Goal: Information Seeking & Learning: Learn about a topic

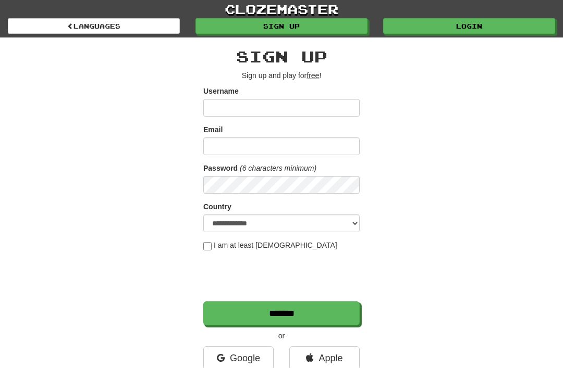
click at [453, 27] on link "Login" at bounding box center [469, 26] width 172 height 16
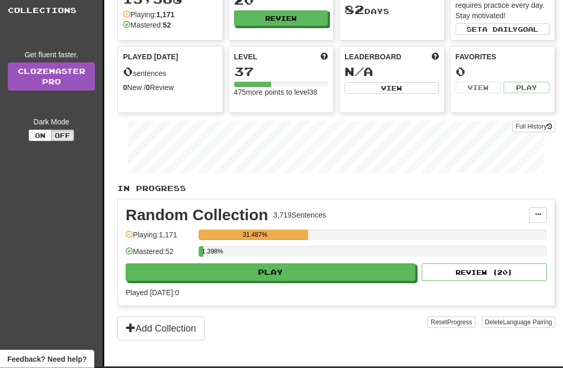
scroll to position [59, 0]
click at [300, 272] on button "Play" at bounding box center [271, 273] width 290 height 18
select select "**"
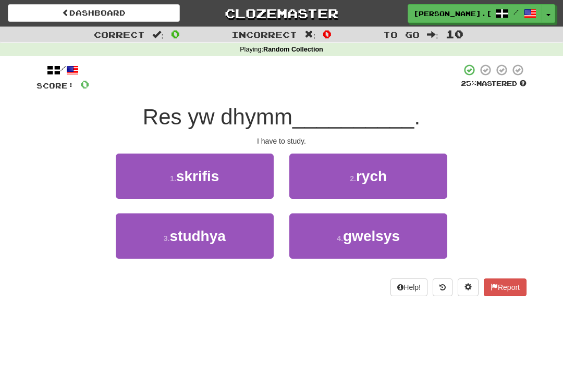
click at [212, 232] on span "studhya" at bounding box center [197, 236] width 56 height 16
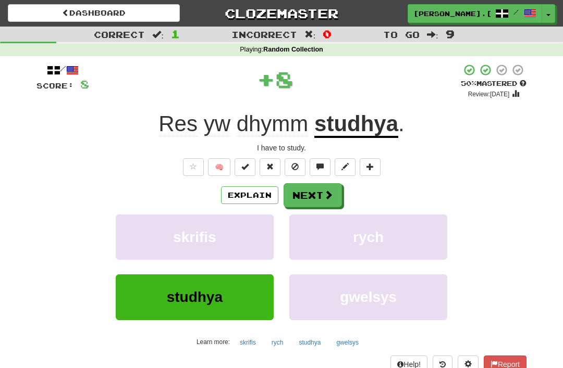
click at [329, 192] on span at bounding box center [328, 194] width 9 height 9
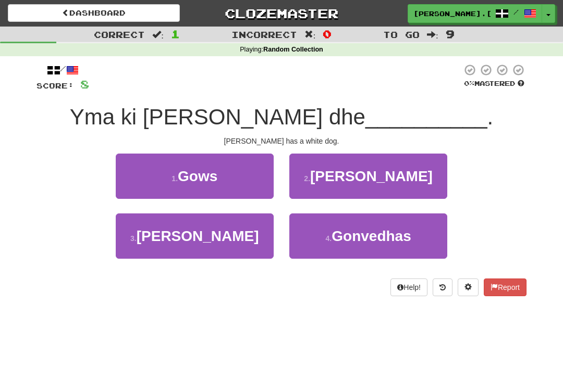
click at [209, 230] on span "Ken" at bounding box center [197, 236] width 122 height 16
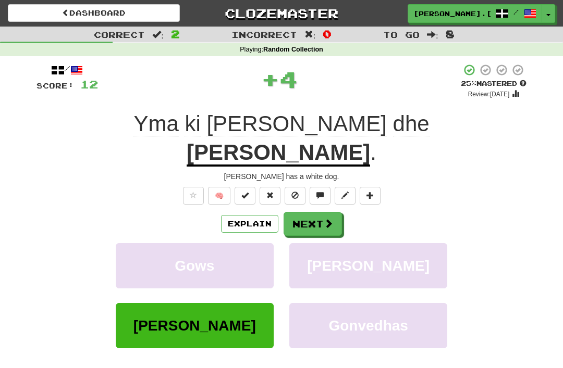
click at [330, 219] on span at bounding box center [328, 223] width 9 height 9
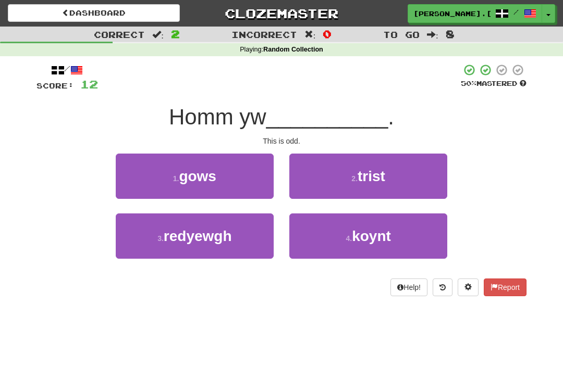
click at [388, 170] on button "2 . trist" at bounding box center [368, 176] width 158 height 45
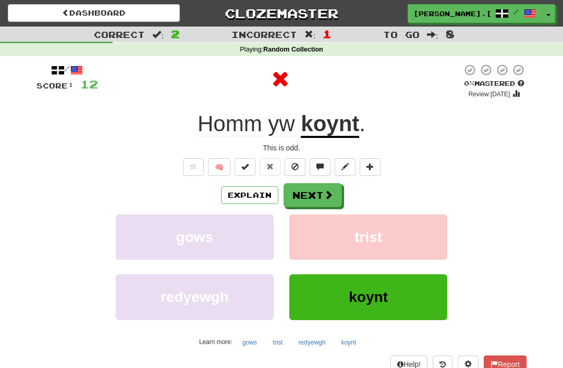
click at [328, 193] on span at bounding box center [328, 194] width 9 height 9
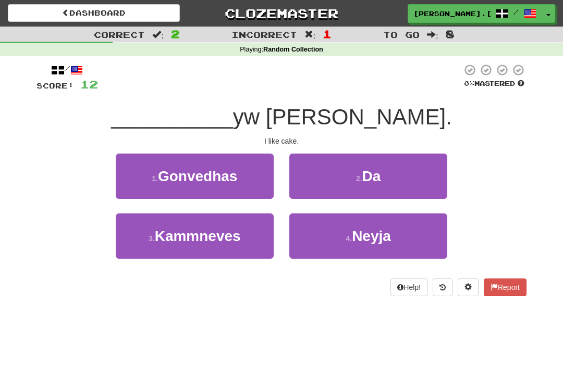
click at [383, 171] on button "2 . Da" at bounding box center [368, 176] width 158 height 45
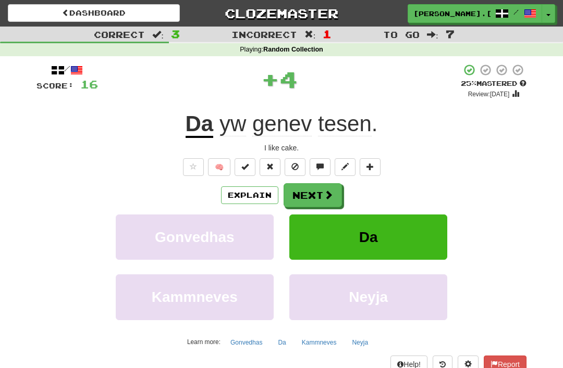
click at [328, 198] on span at bounding box center [328, 194] width 9 height 9
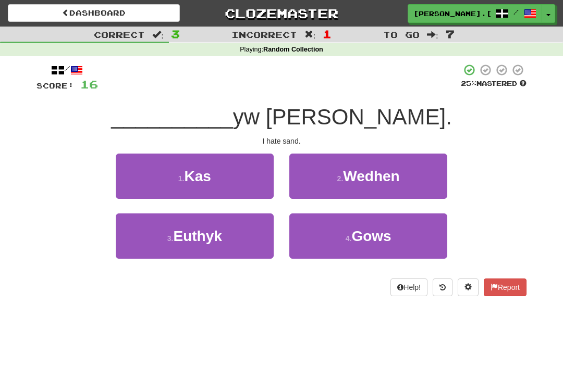
click at [218, 170] on button "1 . Kas" at bounding box center [195, 176] width 158 height 45
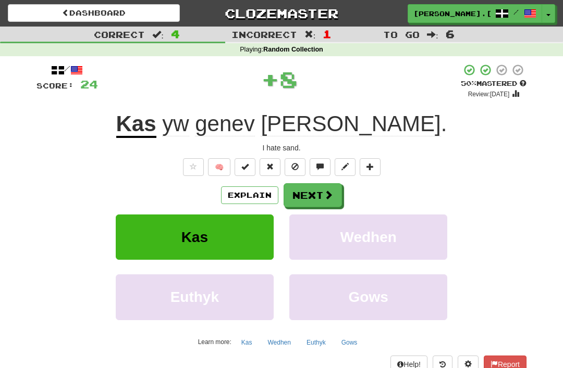
click at [325, 193] on span at bounding box center [328, 194] width 9 height 9
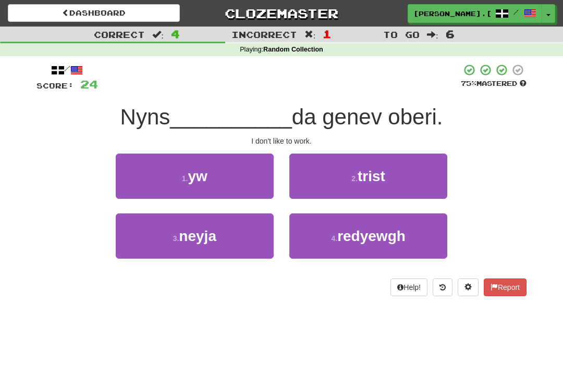
click at [220, 170] on button "1 . yw" at bounding box center [195, 176] width 158 height 45
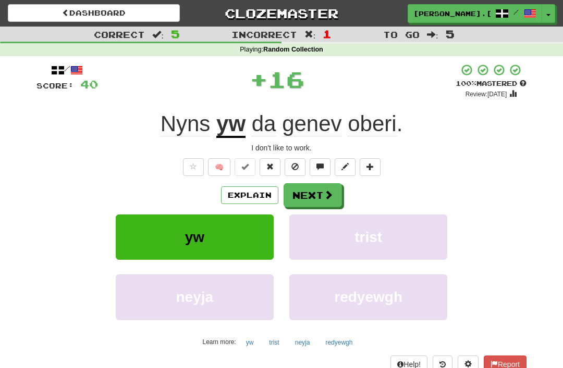
click at [326, 188] on button "Next" at bounding box center [312, 195] width 58 height 24
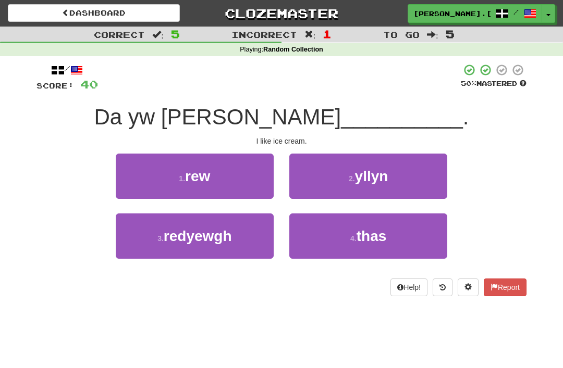
click at [215, 170] on button "1 . rew" at bounding box center [195, 176] width 158 height 45
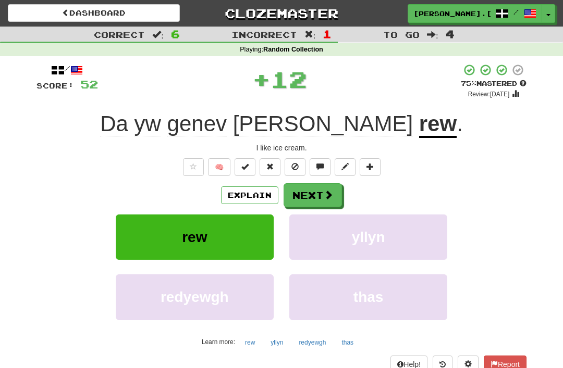
click at [324, 193] on span at bounding box center [328, 194] width 9 height 9
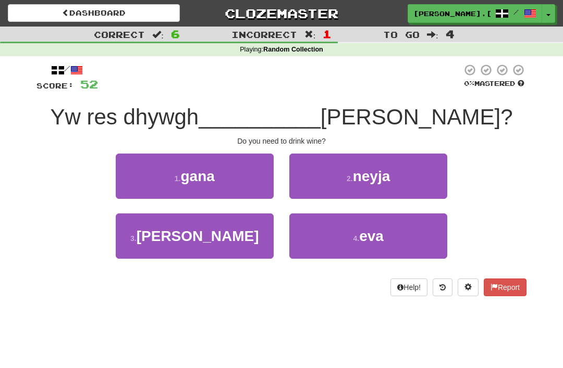
click at [380, 231] on span "eva" at bounding box center [371, 236] width 24 height 16
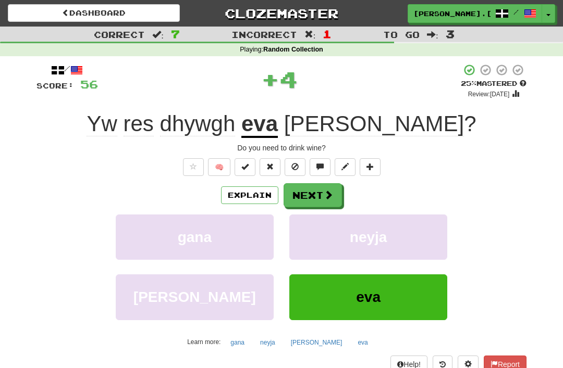
click at [330, 190] on span at bounding box center [328, 194] width 9 height 9
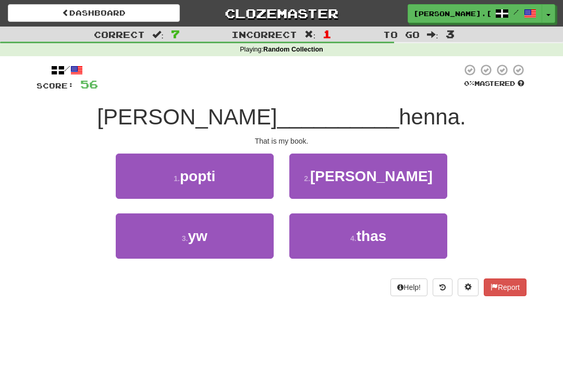
click at [214, 232] on button "3 . yw" at bounding box center [195, 236] width 158 height 45
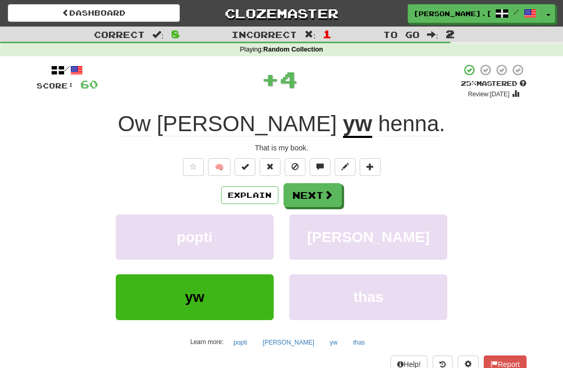
click at [330, 192] on span at bounding box center [328, 194] width 9 height 9
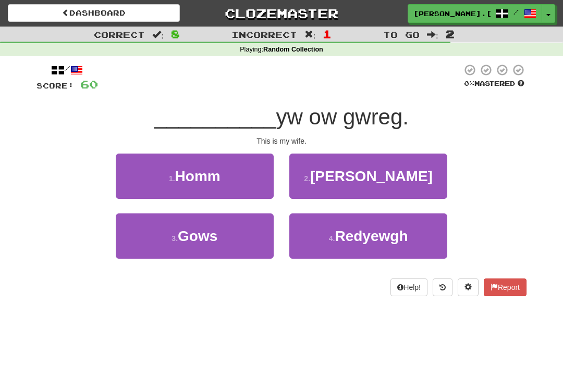
click at [220, 173] on span "Homm" at bounding box center [197, 176] width 45 height 16
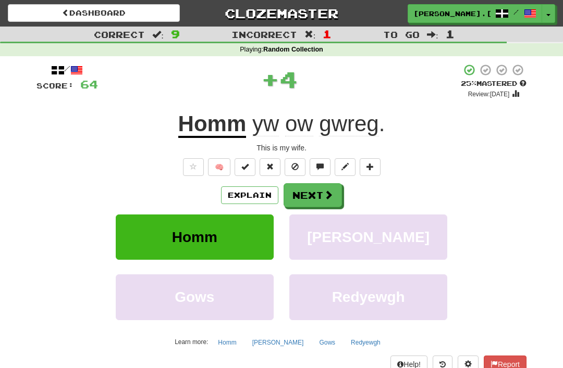
click at [327, 190] on span at bounding box center [328, 194] width 9 height 9
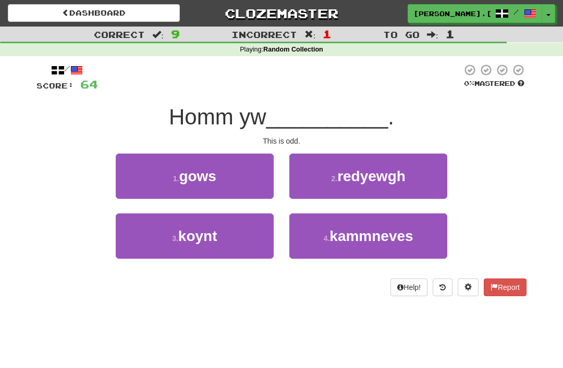
click at [217, 232] on span "koynt" at bounding box center [197, 236] width 39 height 16
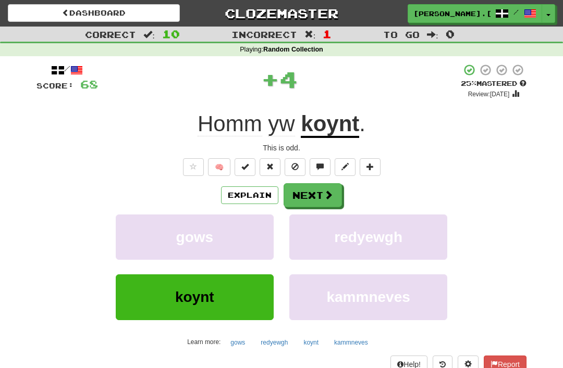
click at [324, 195] on span at bounding box center [328, 194] width 9 height 9
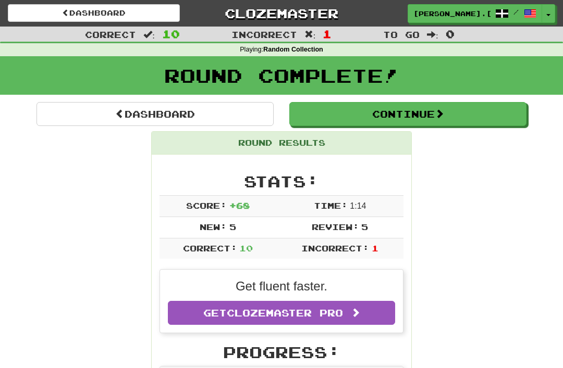
click at [411, 113] on button "Continue" at bounding box center [407, 114] width 237 height 24
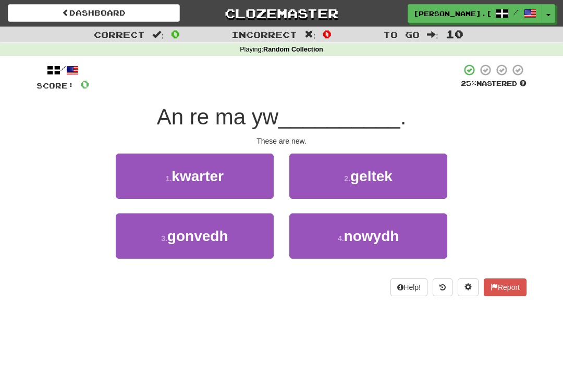
click at [383, 234] on span "nowydh" at bounding box center [371, 236] width 55 height 16
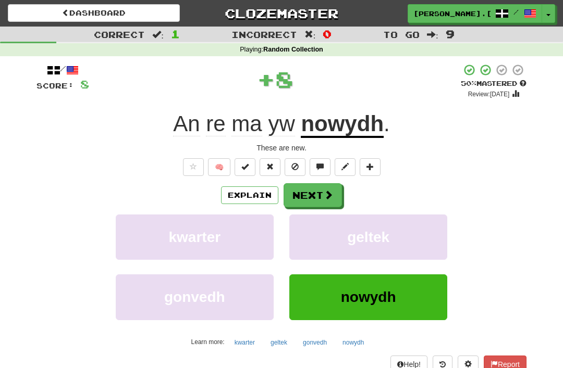
click at [330, 191] on span at bounding box center [328, 194] width 9 height 9
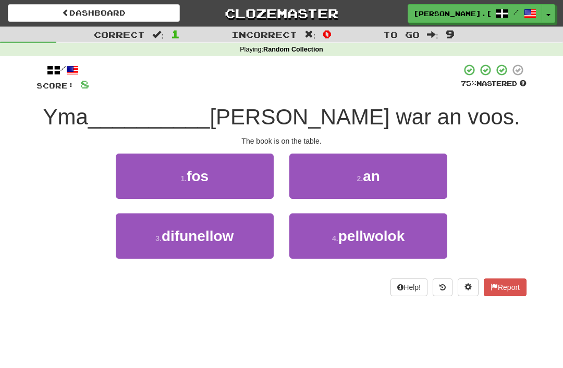
click at [374, 173] on span "an" at bounding box center [371, 176] width 17 height 16
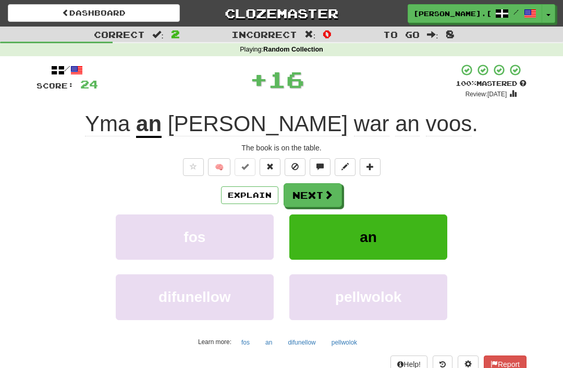
click at [327, 190] on span at bounding box center [328, 194] width 9 height 9
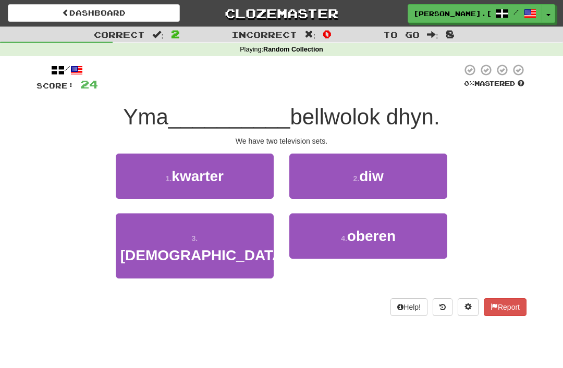
click at [377, 175] on span "diw" at bounding box center [371, 176] width 24 height 16
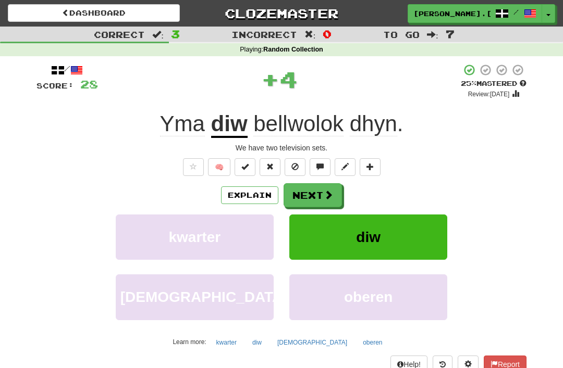
click at [331, 190] on span at bounding box center [328, 194] width 9 height 9
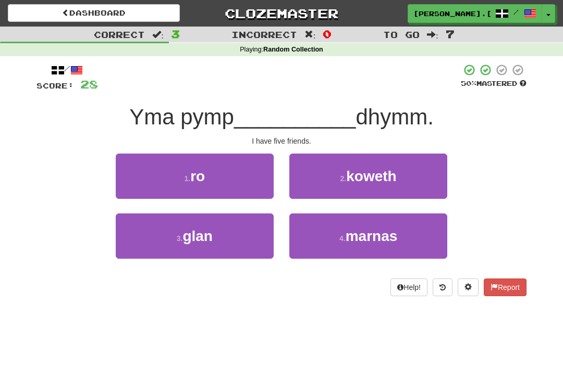
click at [377, 171] on span "koweth" at bounding box center [371, 176] width 50 height 16
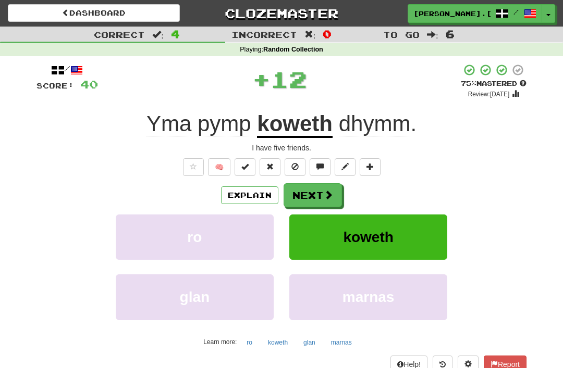
click at [333, 192] on button "Next" at bounding box center [312, 195] width 58 height 24
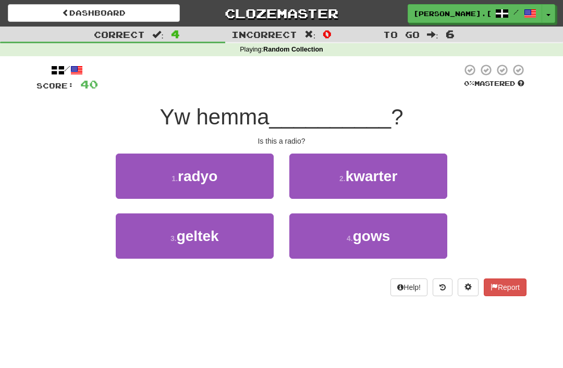
click at [217, 168] on span "radyo" at bounding box center [198, 176] width 40 height 16
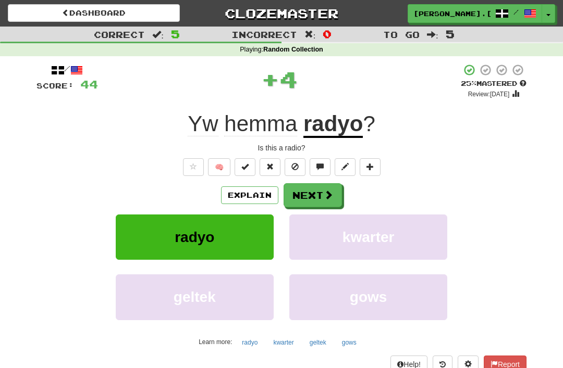
click at [328, 192] on span at bounding box center [328, 194] width 9 height 9
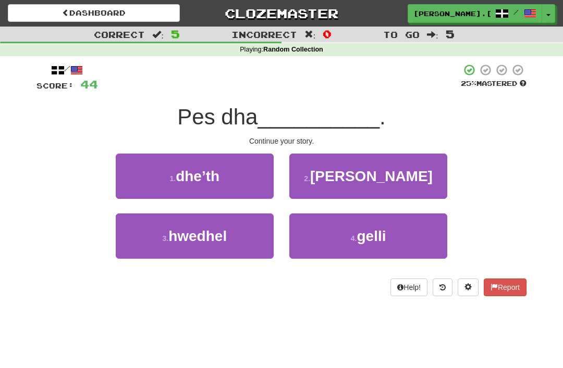
click at [388, 234] on button "4 . gelli" at bounding box center [368, 236] width 158 height 45
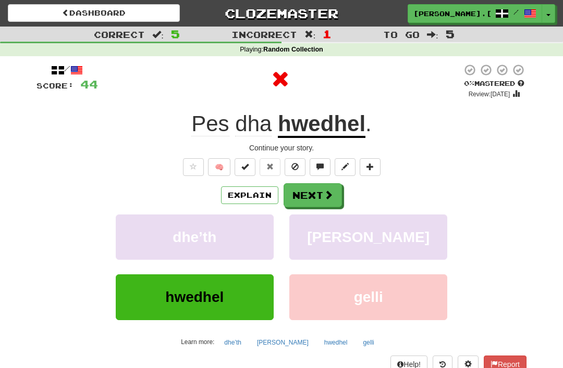
click at [326, 191] on span at bounding box center [328, 194] width 9 height 9
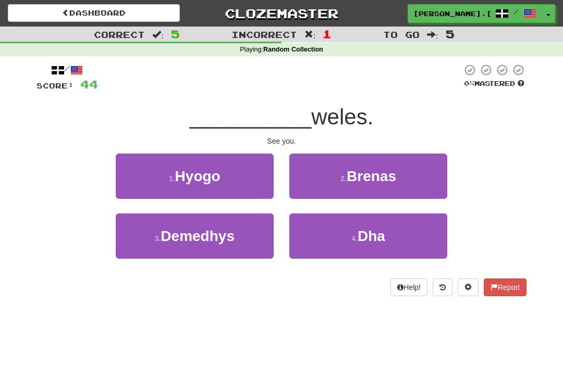
click at [382, 232] on span "Dha" at bounding box center [371, 236] width 28 height 16
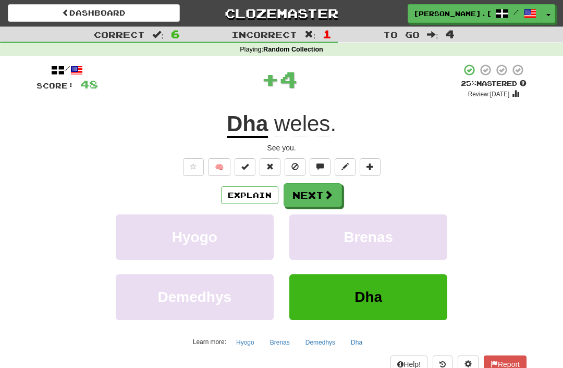
click at [330, 194] on span at bounding box center [328, 194] width 9 height 9
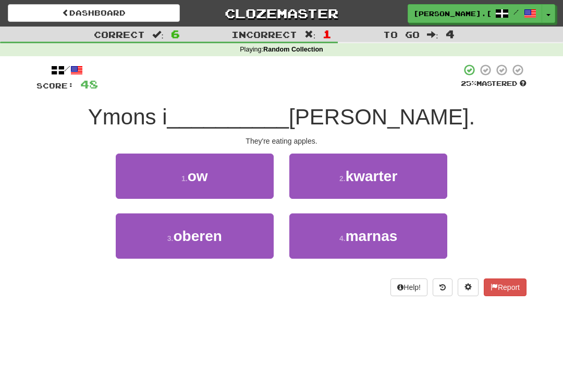
click at [219, 168] on button "1 . ow" at bounding box center [195, 176] width 158 height 45
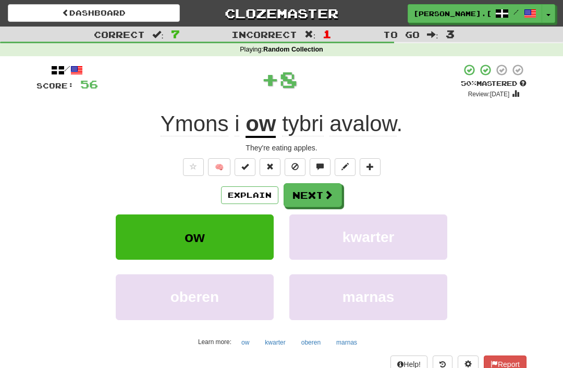
click at [333, 191] on button "Next" at bounding box center [312, 195] width 58 height 24
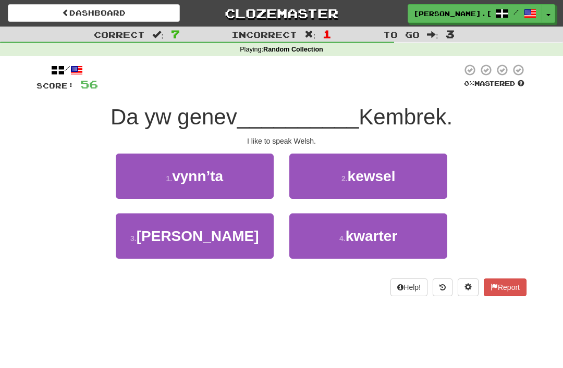
click at [379, 173] on span "kewsel" at bounding box center [371, 176] width 48 height 16
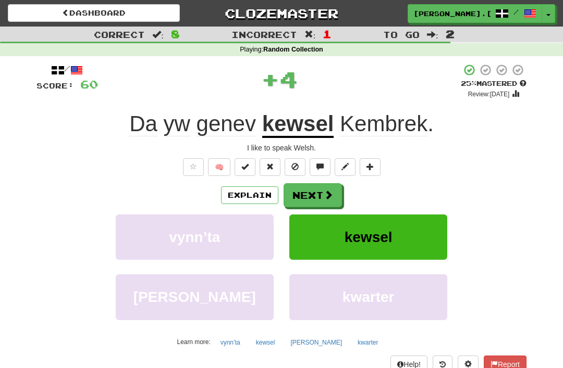
click at [327, 185] on button "Next" at bounding box center [312, 195] width 58 height 24
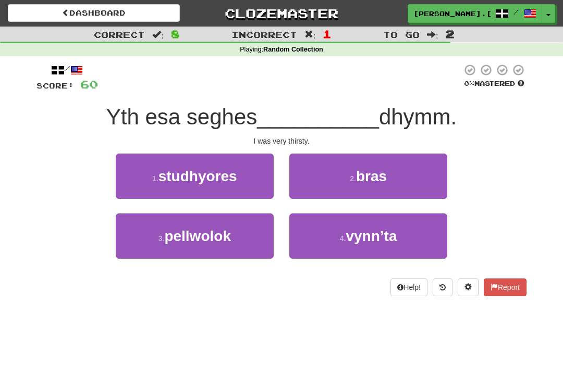
click at [392, 172] on button "2 . bras" at bounding box center [368, 176] width 158 height 45
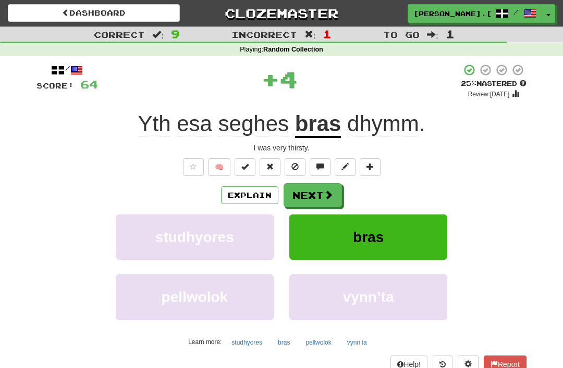
click at [318, 196] on button "Next" at bounding box center [312, 195] width 58 height 24
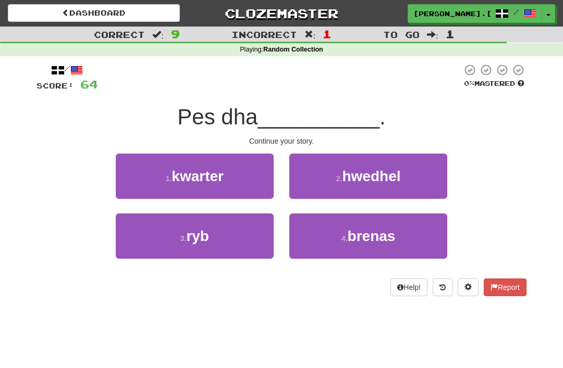
click at [387, 170] on span "hwedhel" at bounding box center [371, 176] width 58 height 16
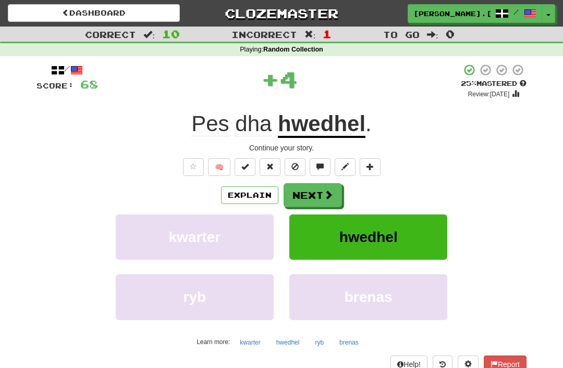
click at [328, 193] on span at bounding box center [328, 194] width 9 height 9
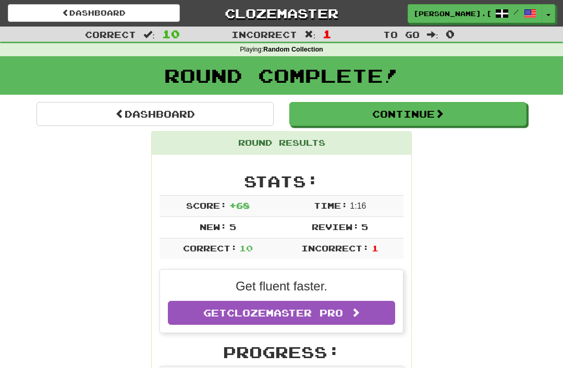
click at [412, 111] on button "Continue" at bounding box center [407, 114] width 237 height 24
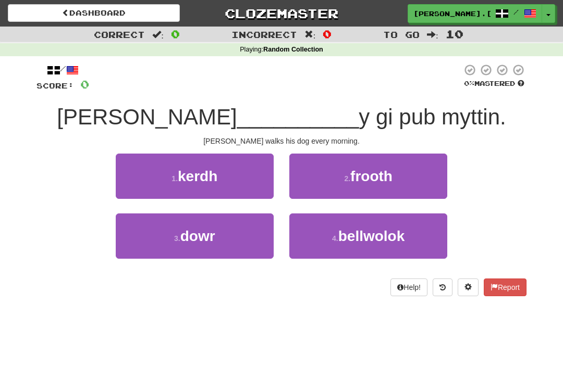
click at [210, 175] on span "kerdh" at bounding box center [198, 176] width 40 height 16
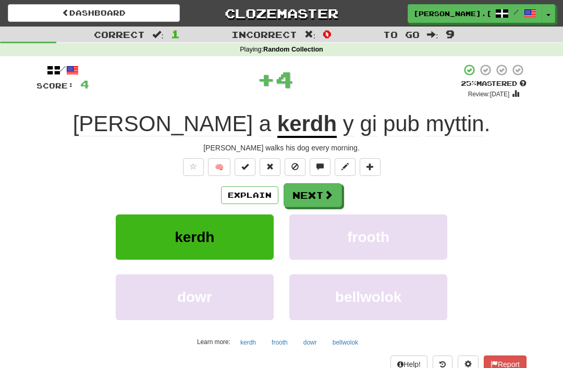
click at [327, 191] on span at bounding box center [328, 194] width 9 height 9
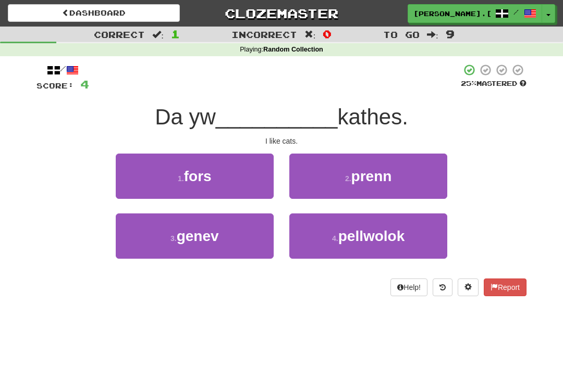
click at [213, 229] on span "genev" at bounding box center [198, 236] width 42 height 16
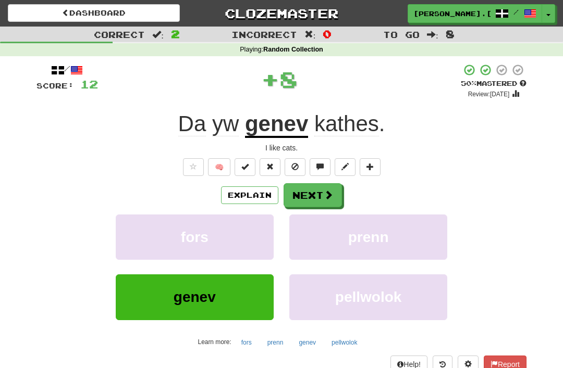
click at [330, 190] on span at bounding box center [328, 194] width 9 height 9
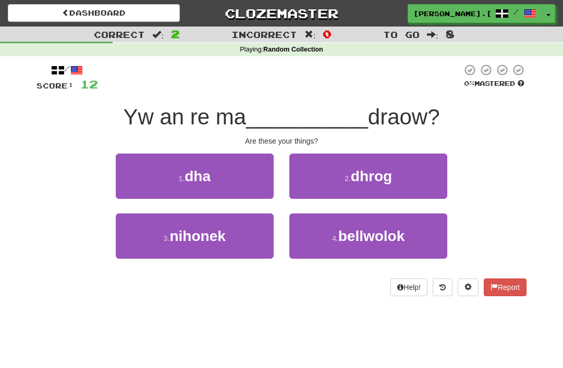
click at [217, 172] on button "1 . dha" at bounding box center [195, 176] width 158 height 45
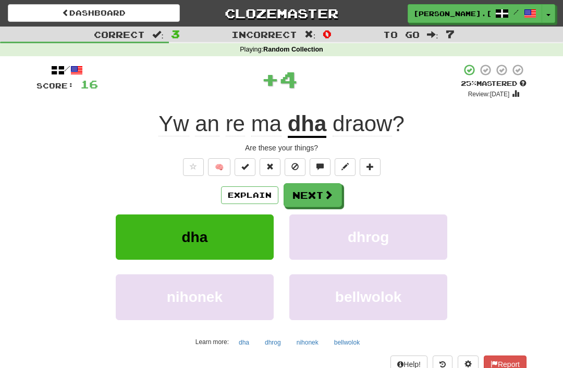
click at [321, 190] on button "Next" at bounding box center [312, 195] width 58 height 24
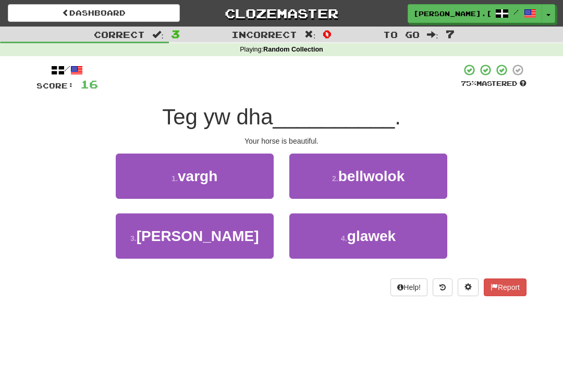
click at [213, 169] on span "vargh" at bounding box center [198, 176] width 40 height 16
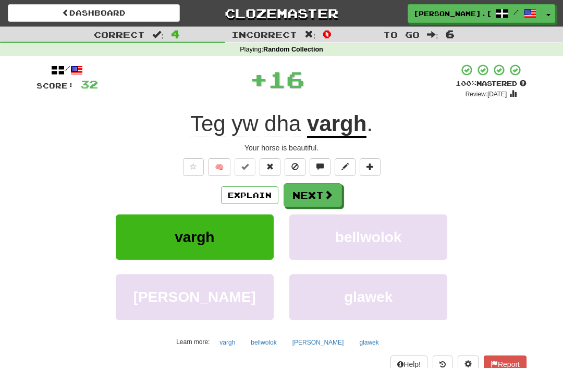
click at [326, 193] on span at bounding box center [328, 194] width 9 height 9
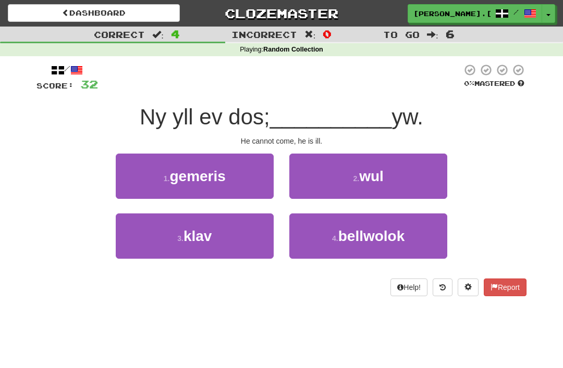
click at [212, 230] on span "klav" at bounding box center [197, 236] width 29 height 16
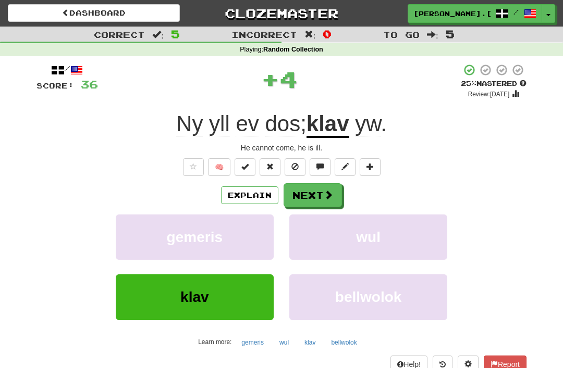
click at [329, 192] on span at bounding box center [328, 194] width 9 height 9
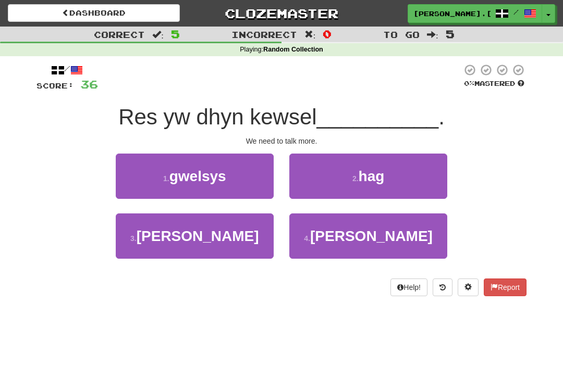
click at [224, 229] on button "3 . moy" at bounding box center [195, 236] width 158 height 45
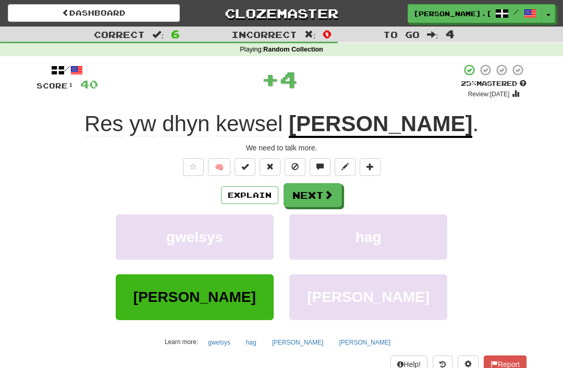
click at [322, 191] on button "Next" at bounding box center [312, 195] width 58 height 24
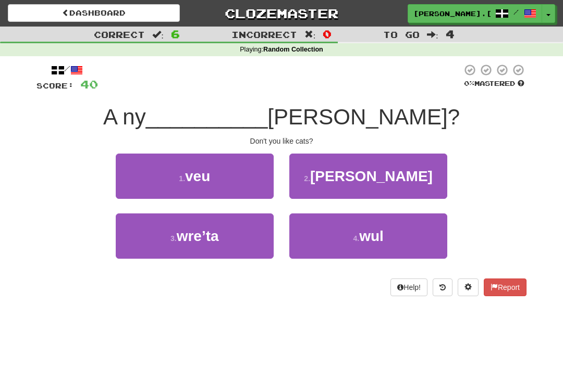
click at [218, 173] on button "1 . veu" at bounding box center [195, 176] width 158 height 45
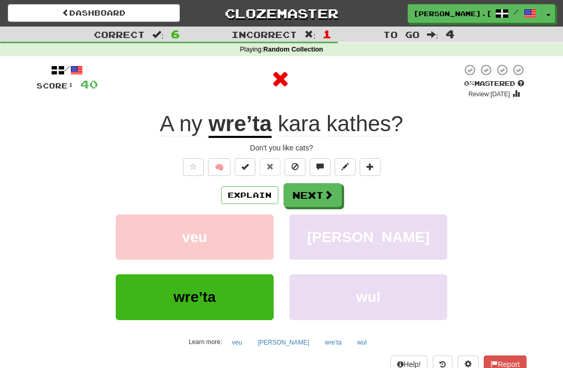
click at [320, 194] on button "Next" at bounding box center [312, 195] width 58 height 24
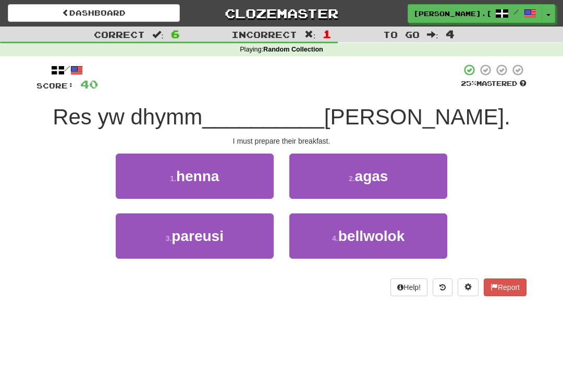
click at [175, 239] on span "pareusi" at bounding box center [197, 236] width 52 height 16
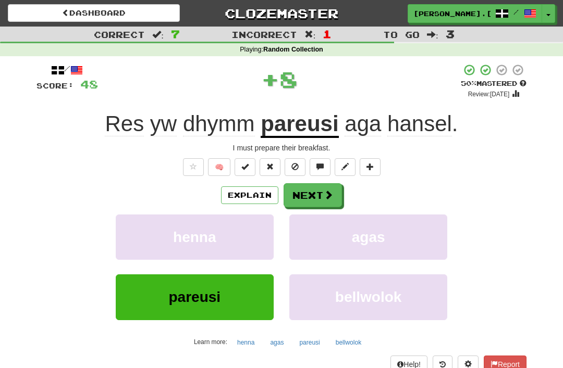
click at [319, 196] on button "Next" at bounding box center [312, 195] width 58 height 24
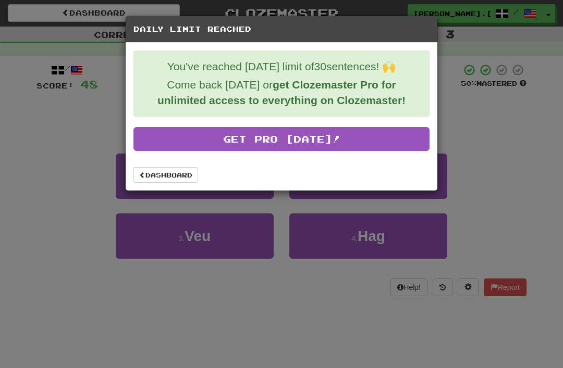
click at [157, 176] on link "Dashboard" at bounding box center [165, 175] width 65 height 16
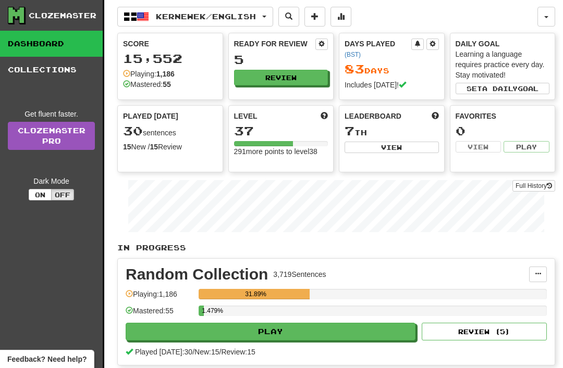
click at [401, 142] on button "View" at bounding box center [391, 147] width 94 height 11
select select "**********"
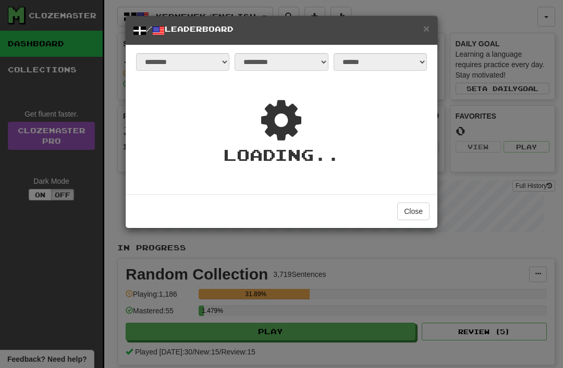
click at [424, 33] on span "×" at bounding box center [426, 28] width 6 height 12
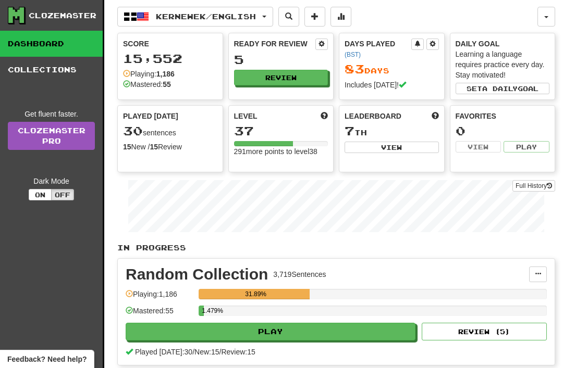
click at [403, 144] on button "View" at bounding box center [391, 147] width 94 height 11
select select "**********"
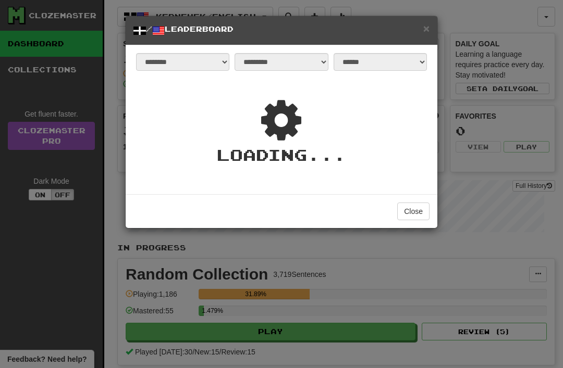
click at [419, 208] on button "Close" at bounding box center [413, 212] width 32 height 18
